Goal: Information Seeking & Learning: Learn about a topic

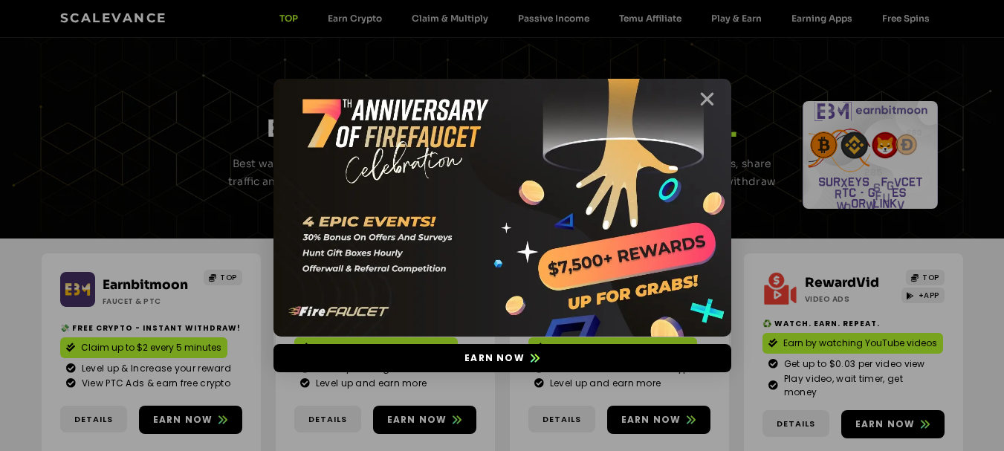
click at [709, 101] on icon "Close" at bounding box center [707, 99] width 19 height 19
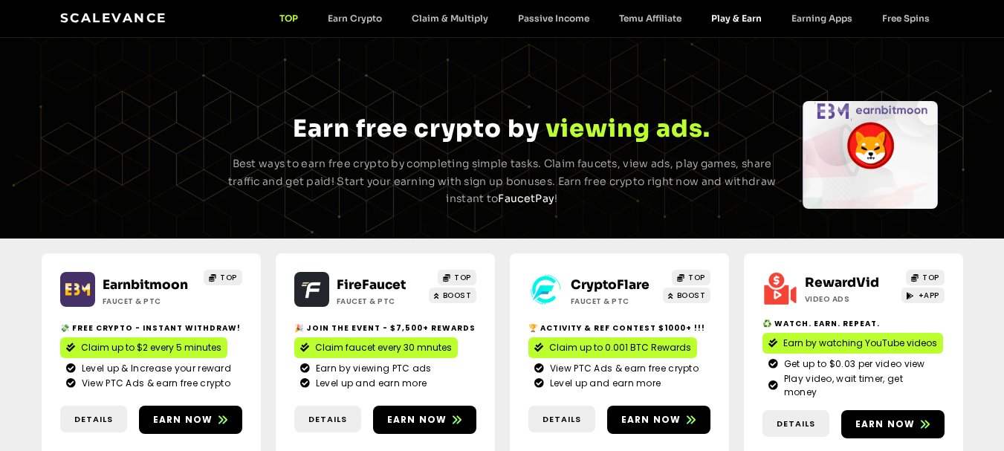
click at [747, 18] on link "Play & Earn" at bounding box center [736, 18] width 80 height 11
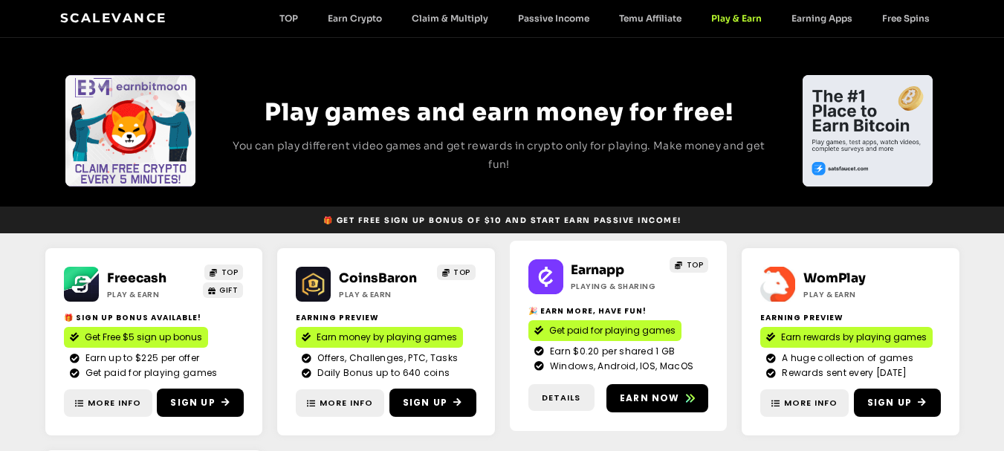
scroll to position [42, 0]
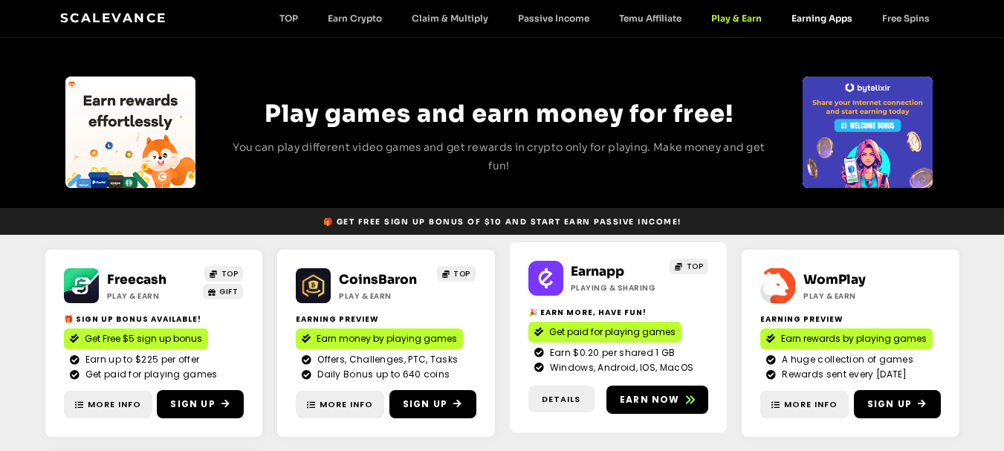
click at [826, 18] on link "Earning Apps" at bounding box center [822, 18] width 91 height 11
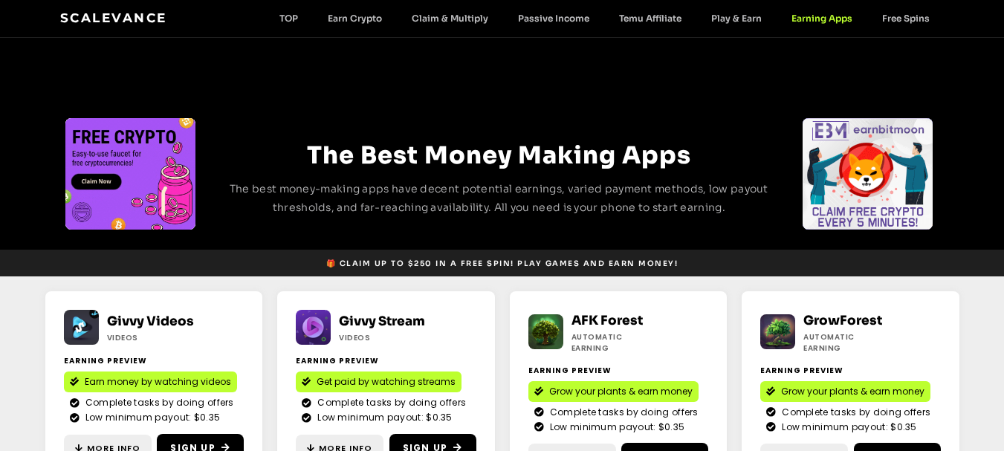
click at [900, 25] on div "Scalevance TOP Earn Crypto Claim & Multiply Passive Income Temu Affiliate Play …" at bounding box center [502, 18] width 884 height 19
click at [906, 17] on link "Free Spins" at bounding box center [905, 18] width 77 height 11
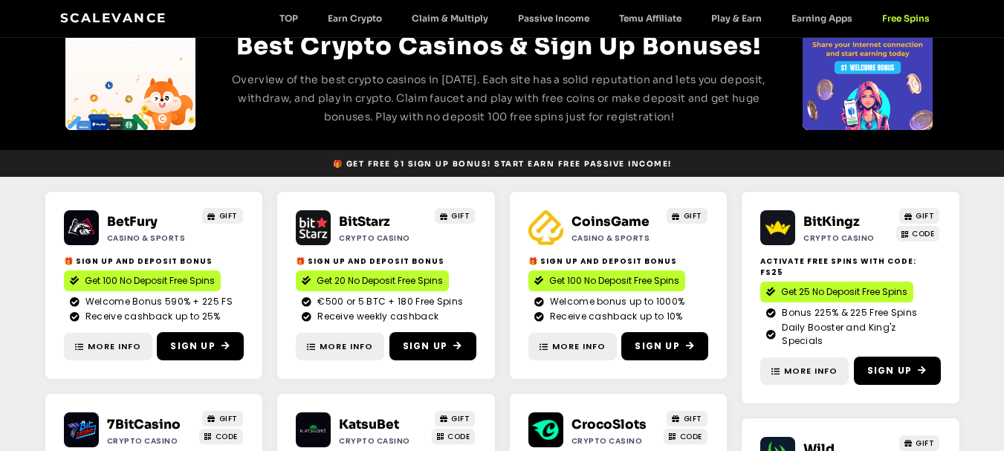
scroll to position [13, 0]
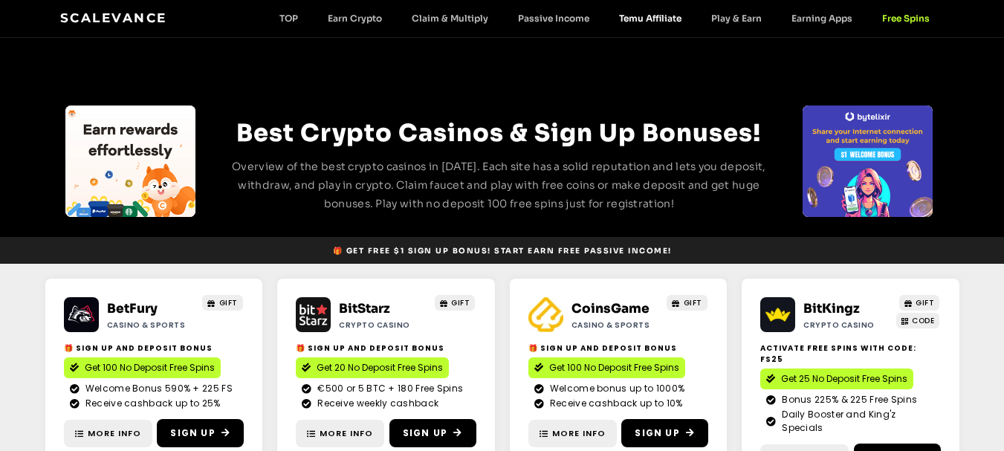
click at [644, 19] on link "Temu Affiliate" at bounding box center [650, 18] width 92 height 11
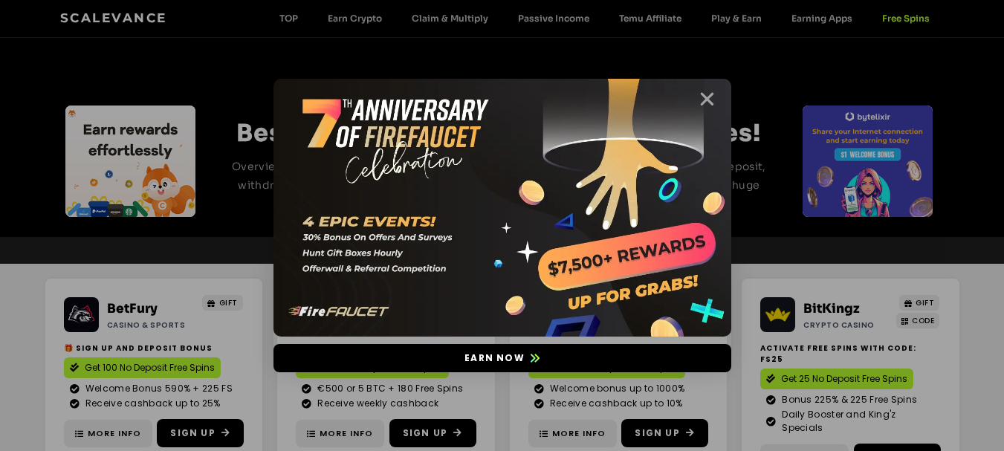
click at [703, 97] on icon "Close" at bounding box center [707, 99] width 19 height 19
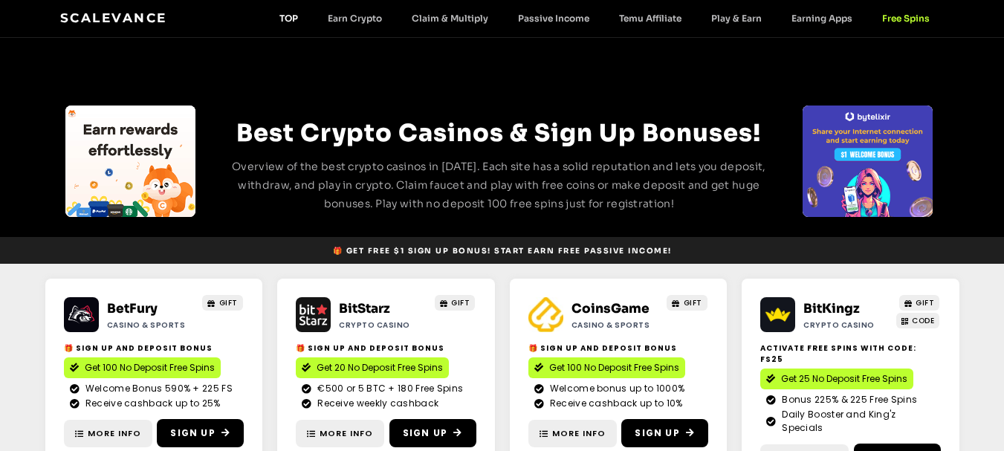
click at [290, 13] on link "TOP" at bounding box center [289, 18] width 48 height 11
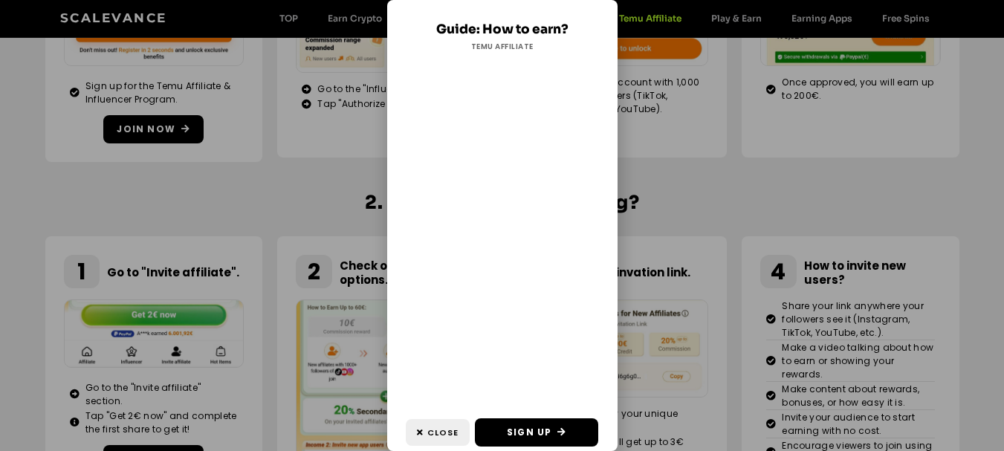
scroll to position [802, 0]
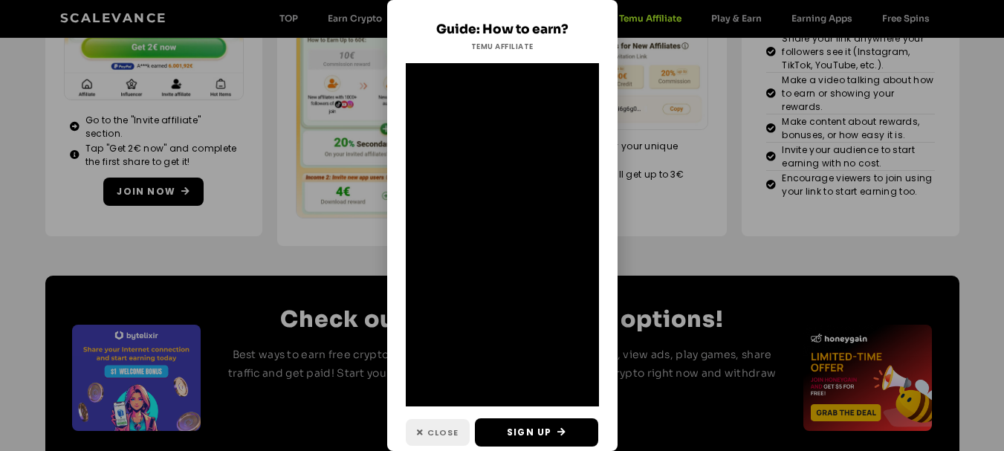
click at [441, 427] on span "Close" at bounding box center [442, 433] width 31 height 13
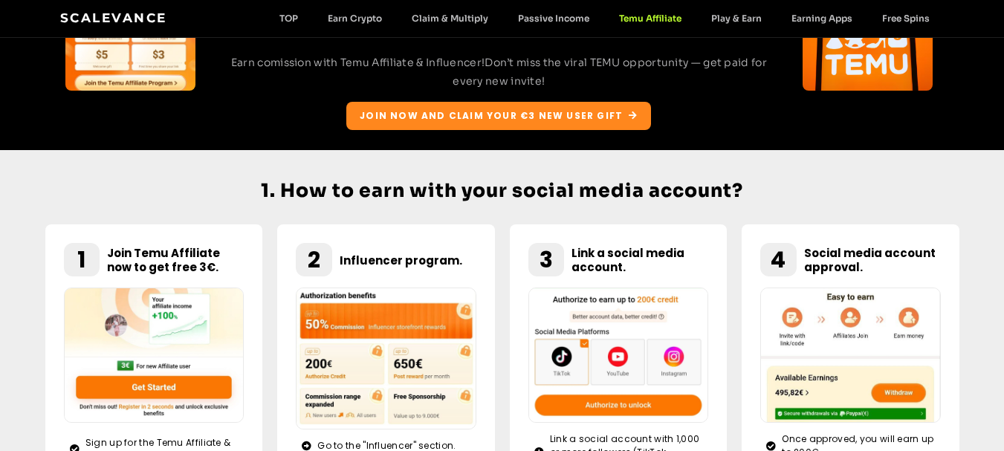
scroll to position [0, 0]
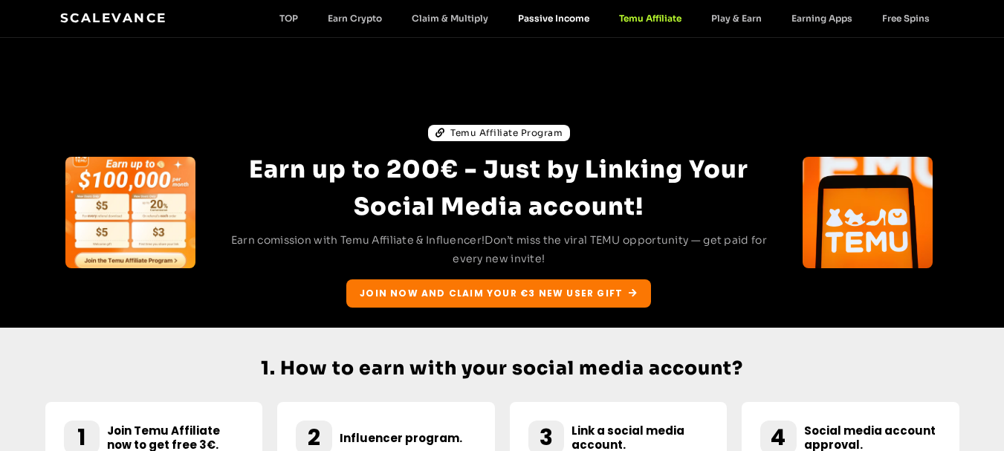
click at [557, 24] on link "Passive Income" at bounding box center [553, 18] width 101 height 11
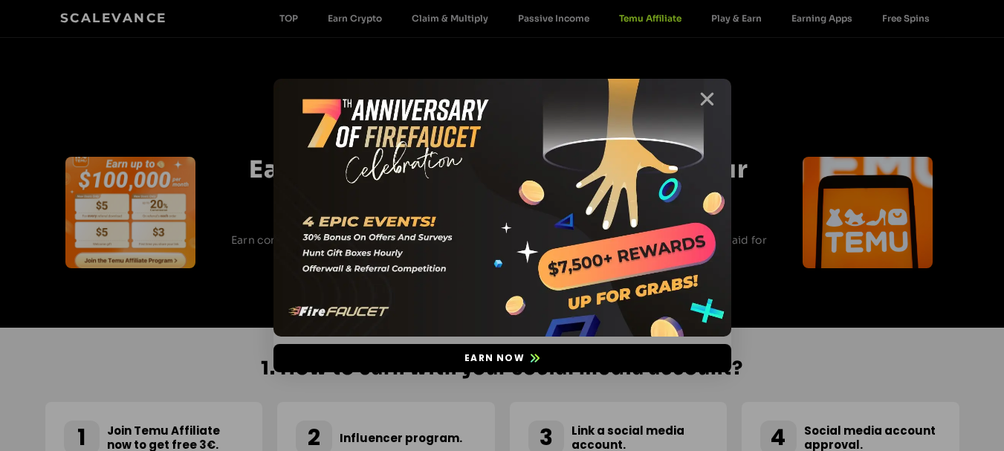
click at [710, 102] on icon "Close" at bounding box center [707, 99] width 19 height 19
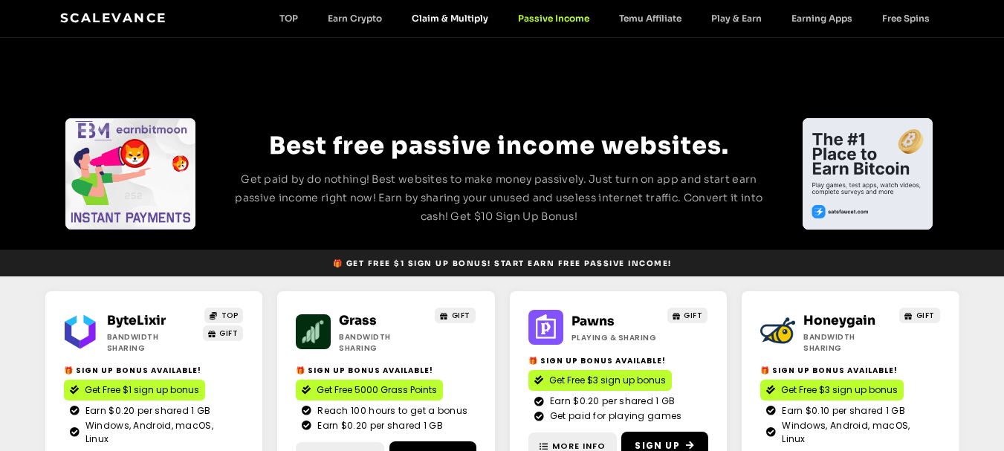
click at [454, 19] on link "Claim & Multiply" at bounding box center [450, 18] width 106 height 11
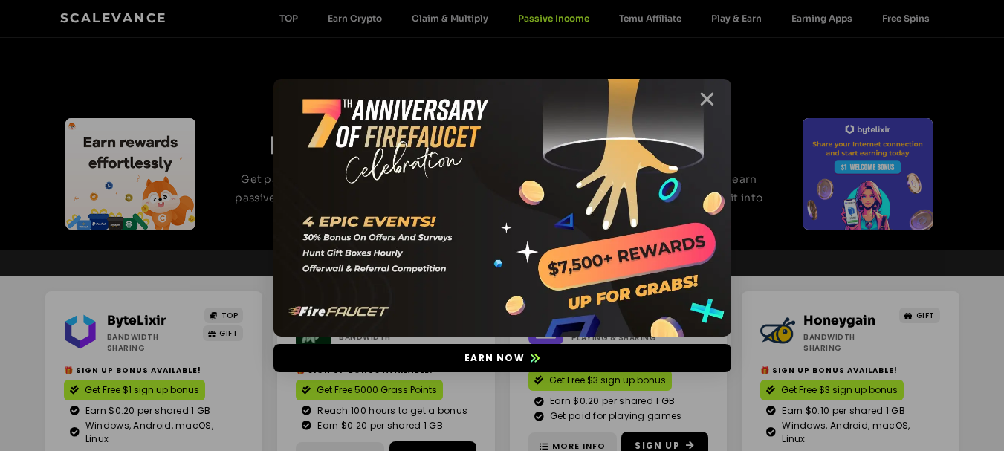
click at [702, 93] on icon "Close" at bounding box center [707, 99] width 19 height 19
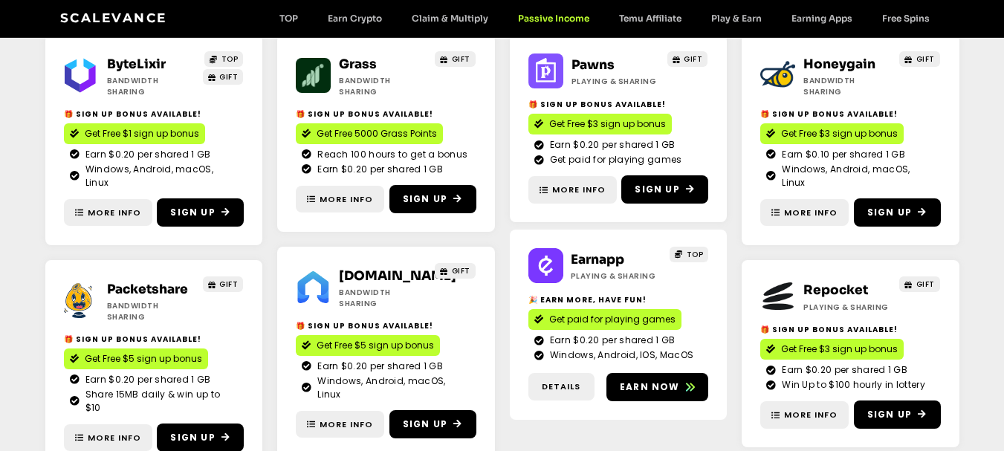
scroll to position [268, 0]
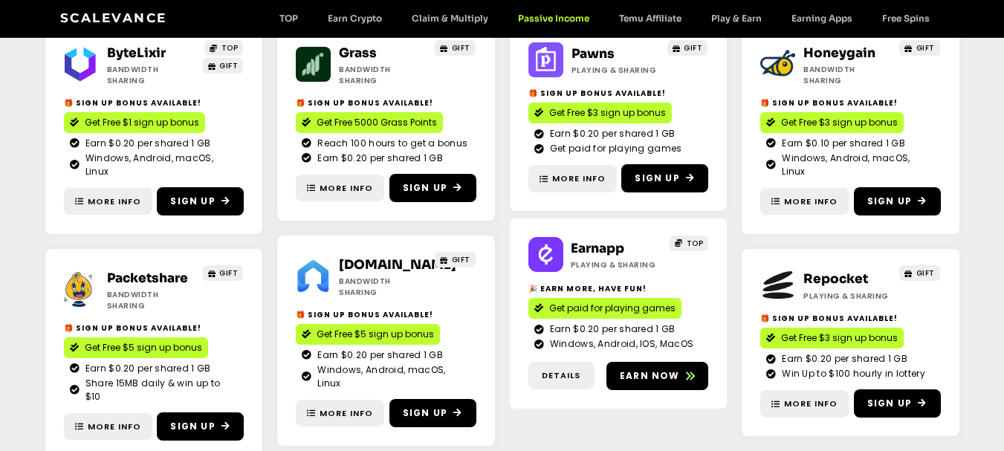
click at [363, 259] on link "Earn.fm" at bounding box center [397, 265] width 117 height 16
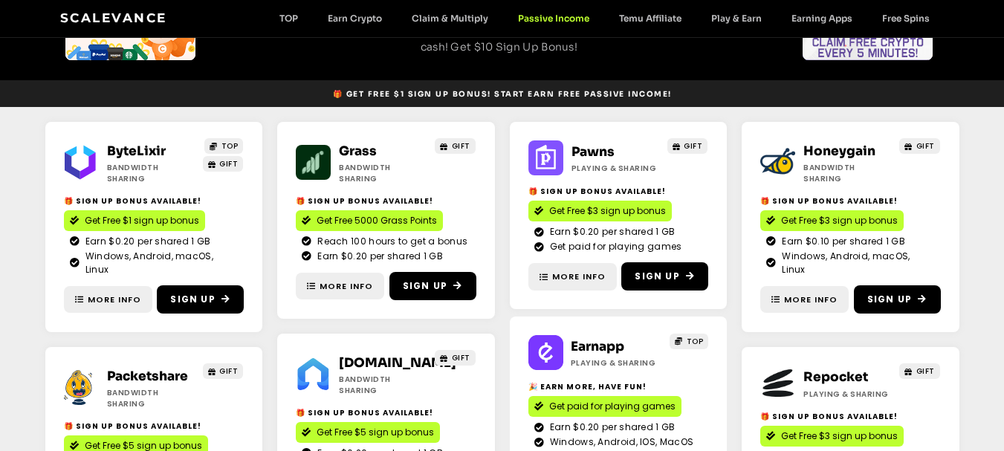
scroll to position [0, 0]
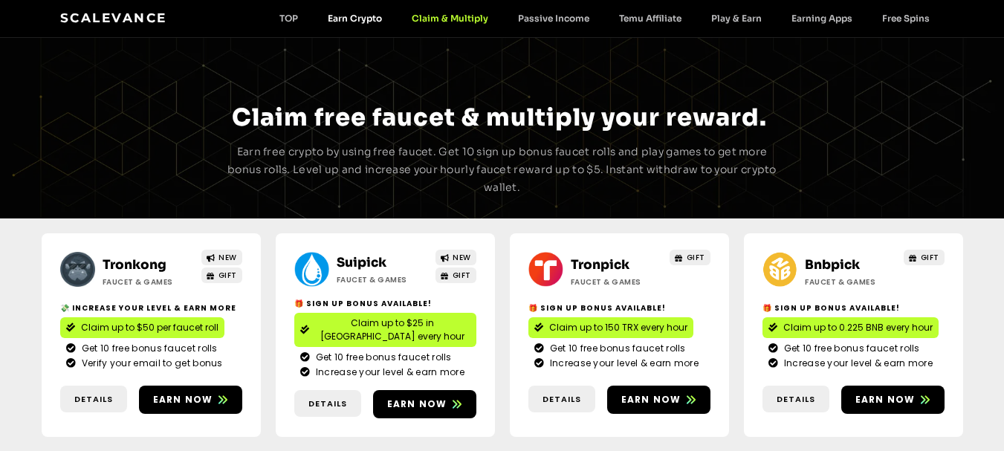
click at [365, 21] on link "Earn Crypto" at bounding box center [355, 18] width 84 height 11
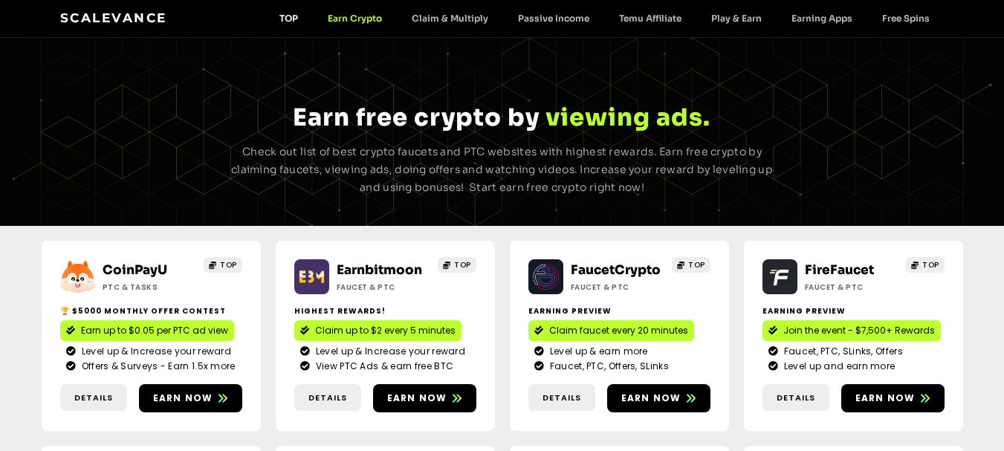
click at [299, 14] on link "TOP" at bounding box center [289, 18] width 48 height 11
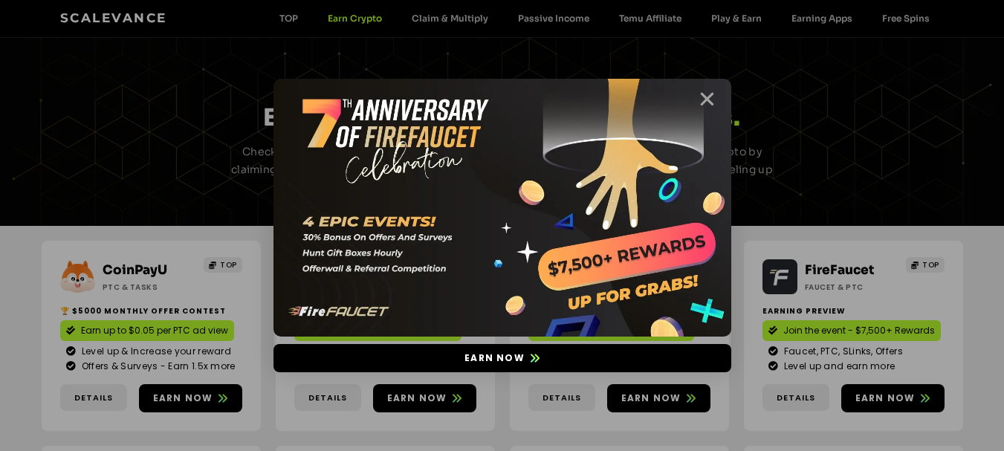
click at [709, 103] on icon "Close" at bounding box center [707, 99] width 19 height 19
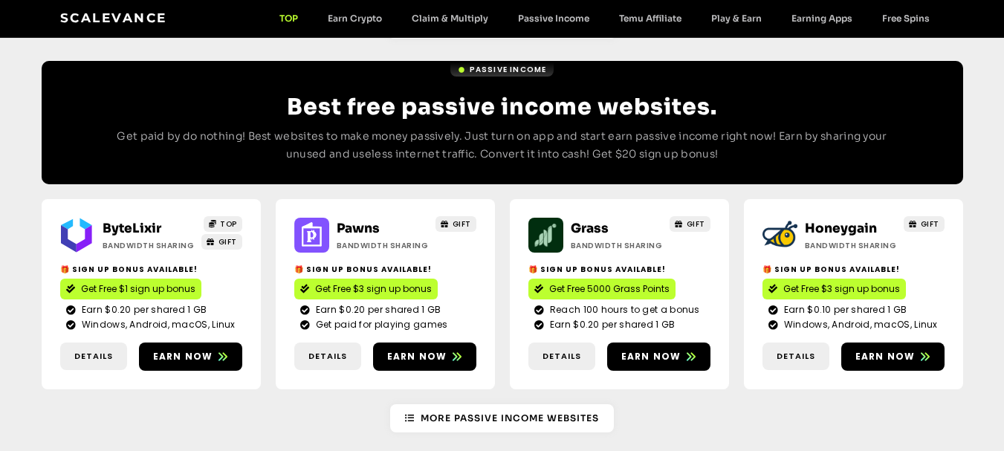
scroll to position [1789, 0]
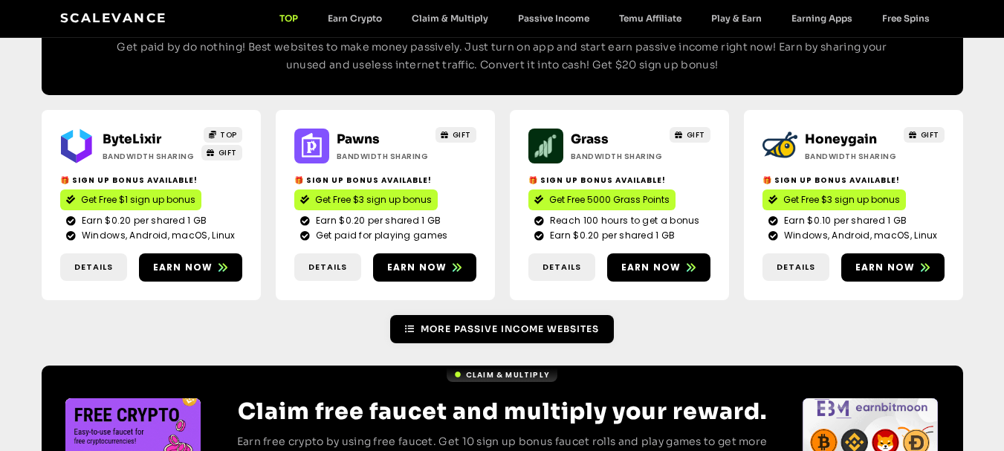
click at [488, 315] on link "More Passive Income Websites" at bounding box center [502, 329] width 224 height 28
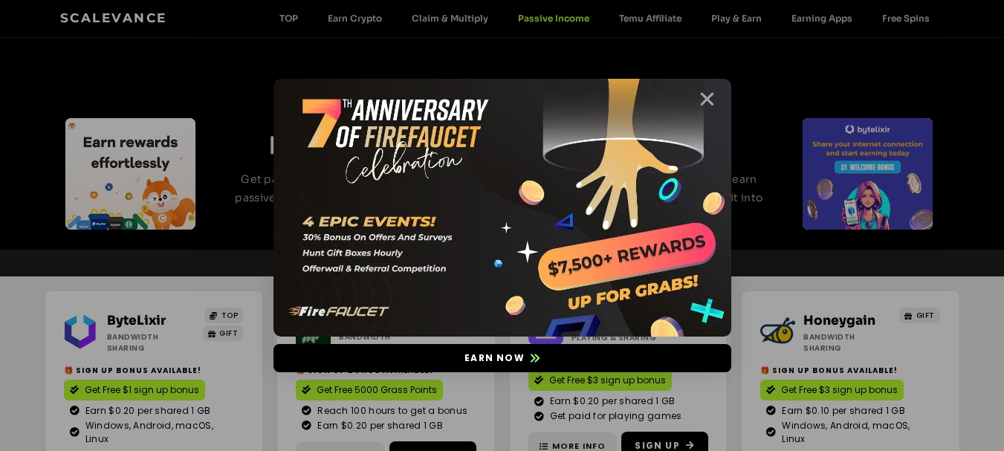
click at [707, 100] on icon "Close" at bounding box center [707, 99] width 19 height 19
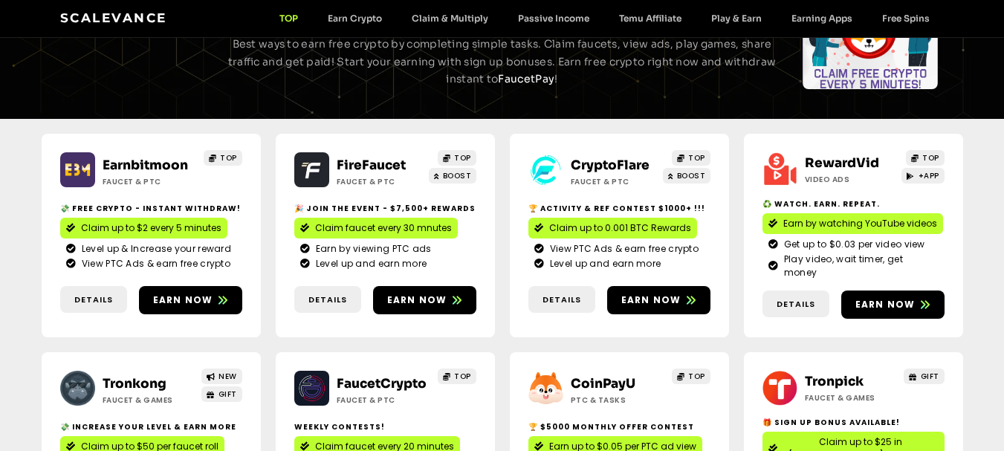
scroll to position [94, 0]
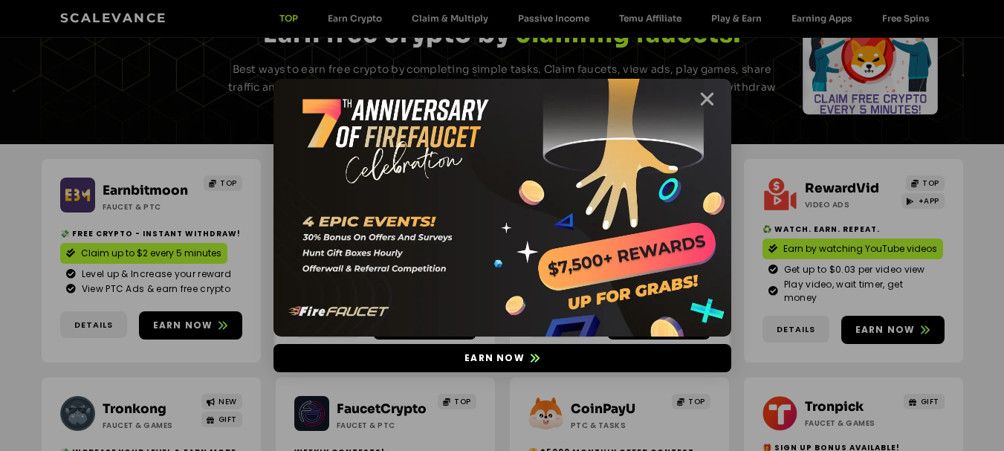
click at [705, 102] on icon "Close" at bounding box center [707, 99] width 19 height 19
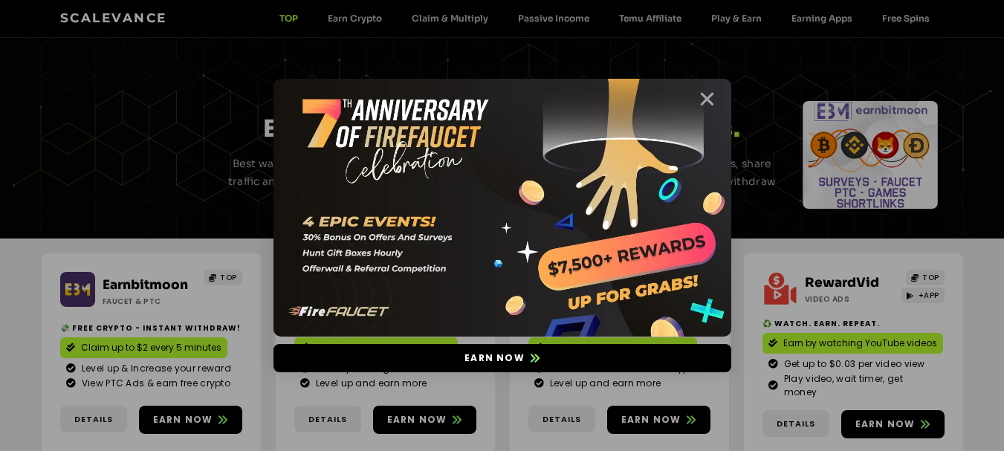
click at [710, 99] on icon "Close" at bounding box center [707, 99] width 19 height 19
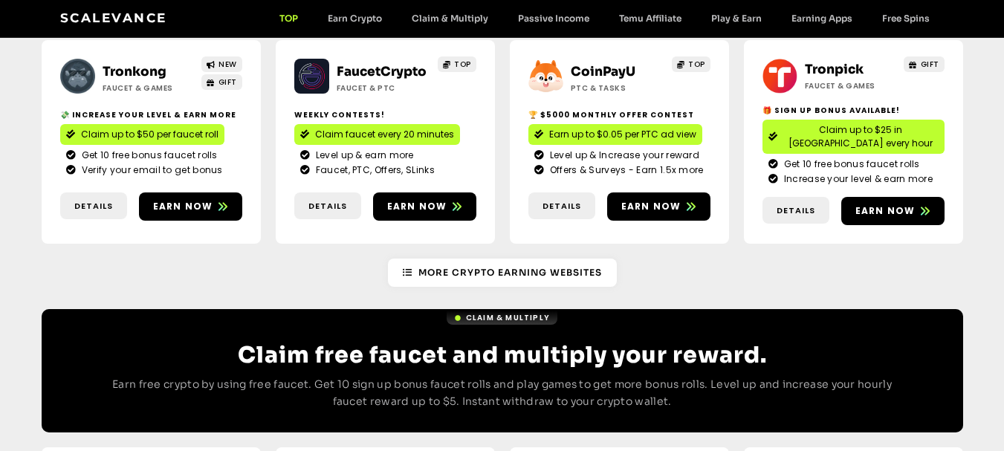
scroll to position [535, 0]
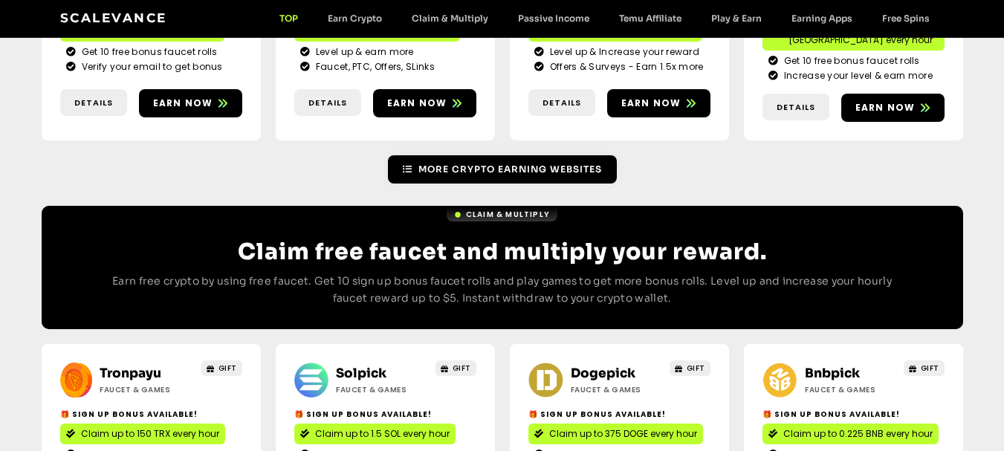
click at [577, 163] on span "More Crypto Earning Websites" at bounding box center [510, 169] width 184 height 13
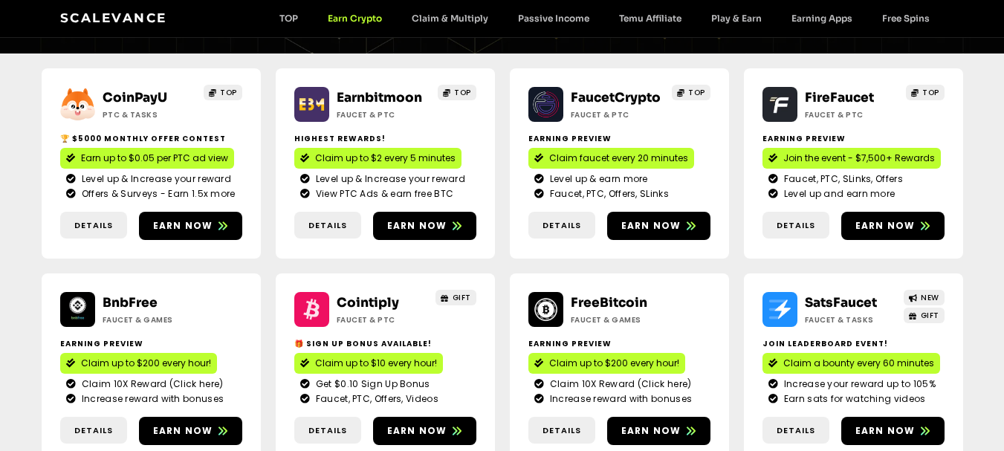
scroll to position [89, 0]
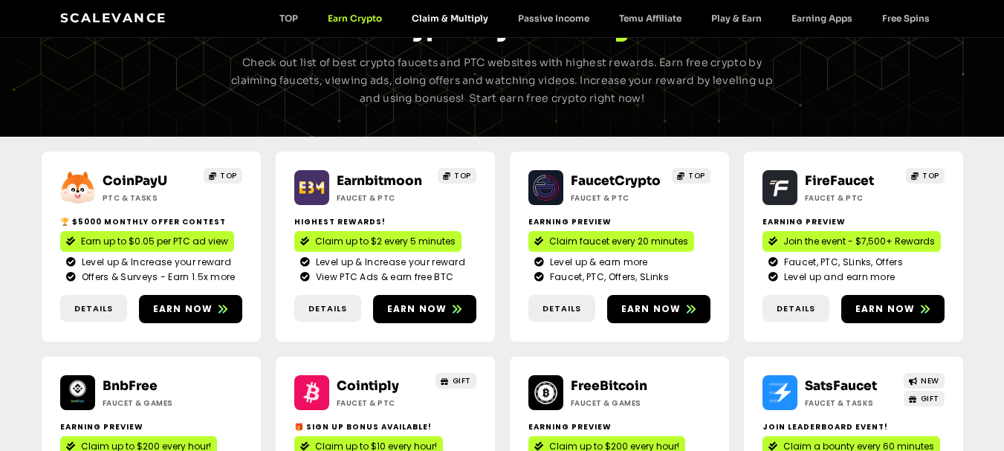
click at [450, 21] on link "Claim & Multiply" at bounding box center [450, 18] width 106 height 11
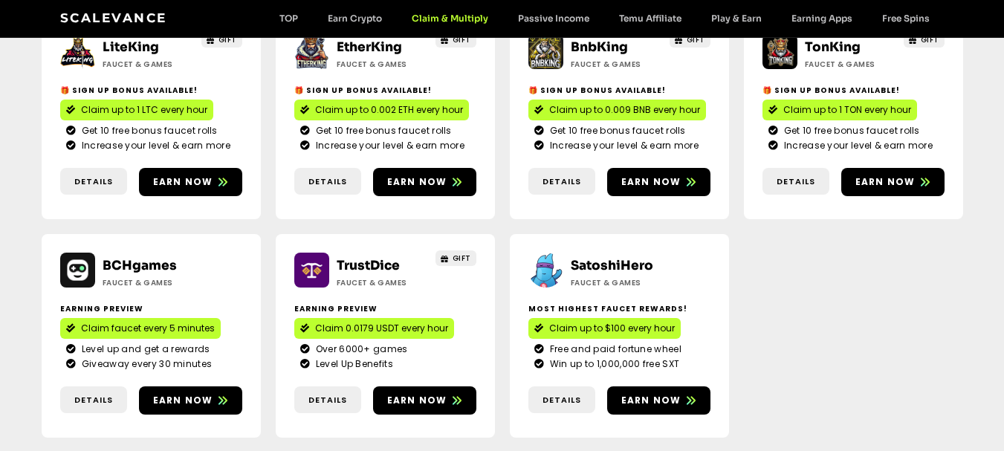
scroll to position [865, 0]
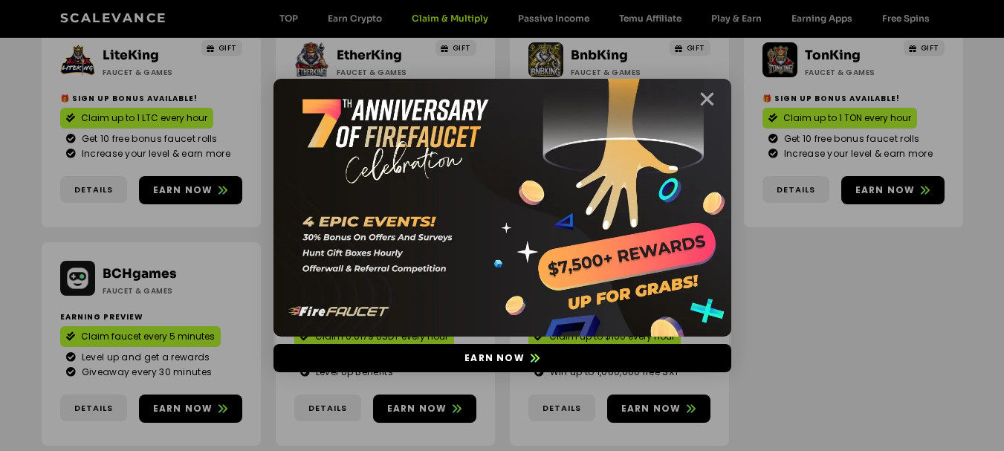
click at [707, 97] on icon "Close" at bounding box center [707, 99] width 19 height 19
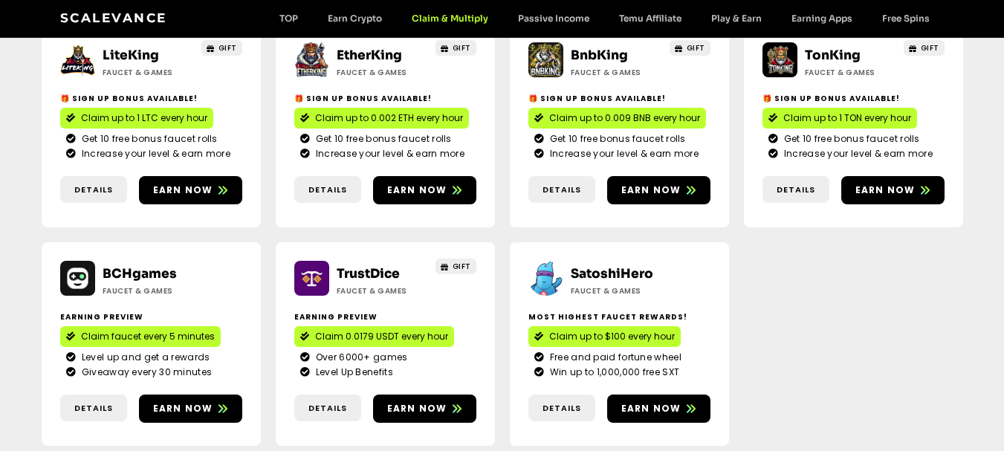
click at [394, 330] on span "Claim 0.0179 USDT every hour" at bounding box center [381, 336] width 133 height 13
